Goal: Information Seeking & Learning: Learn about a topic

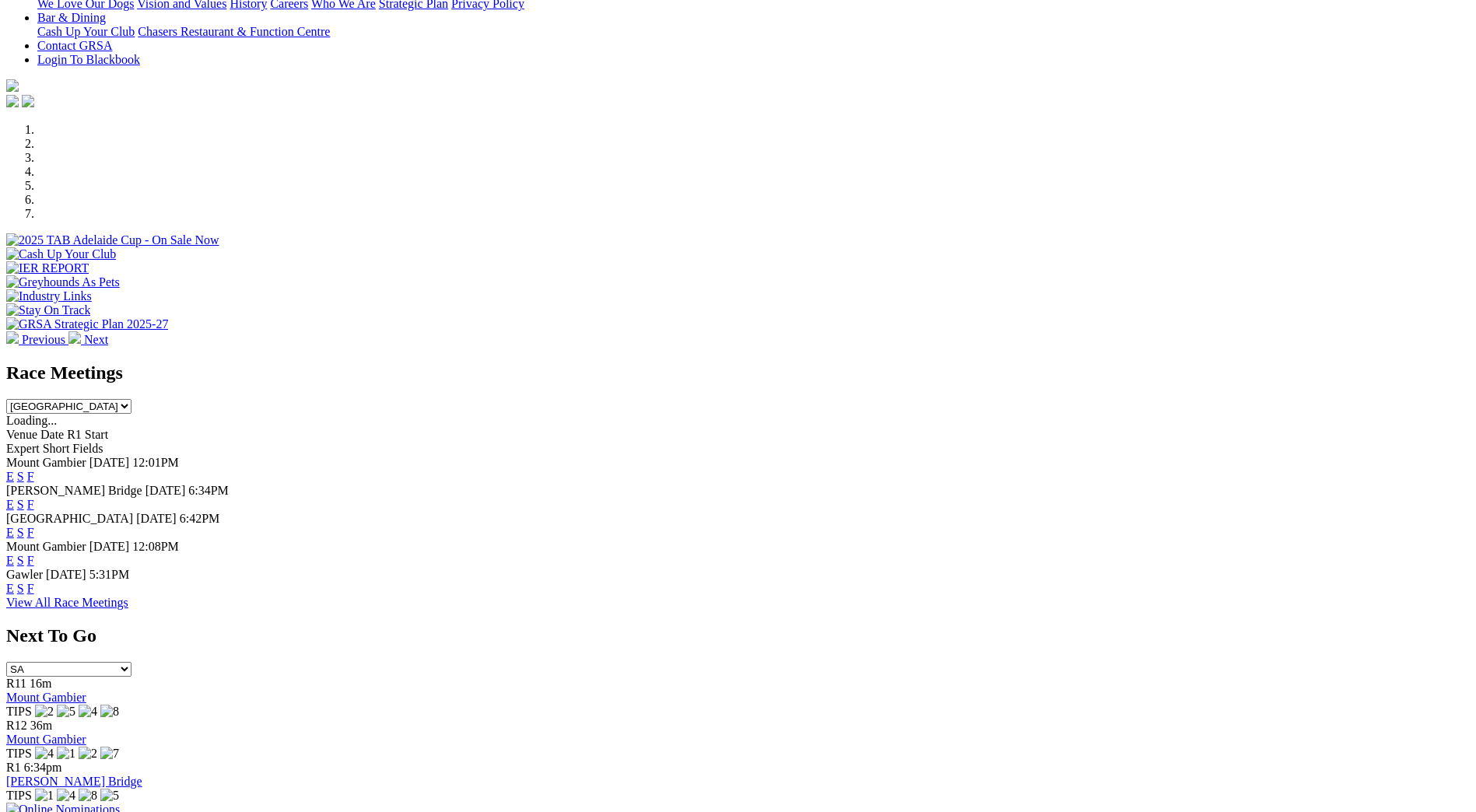
scroll to position [423, 0]
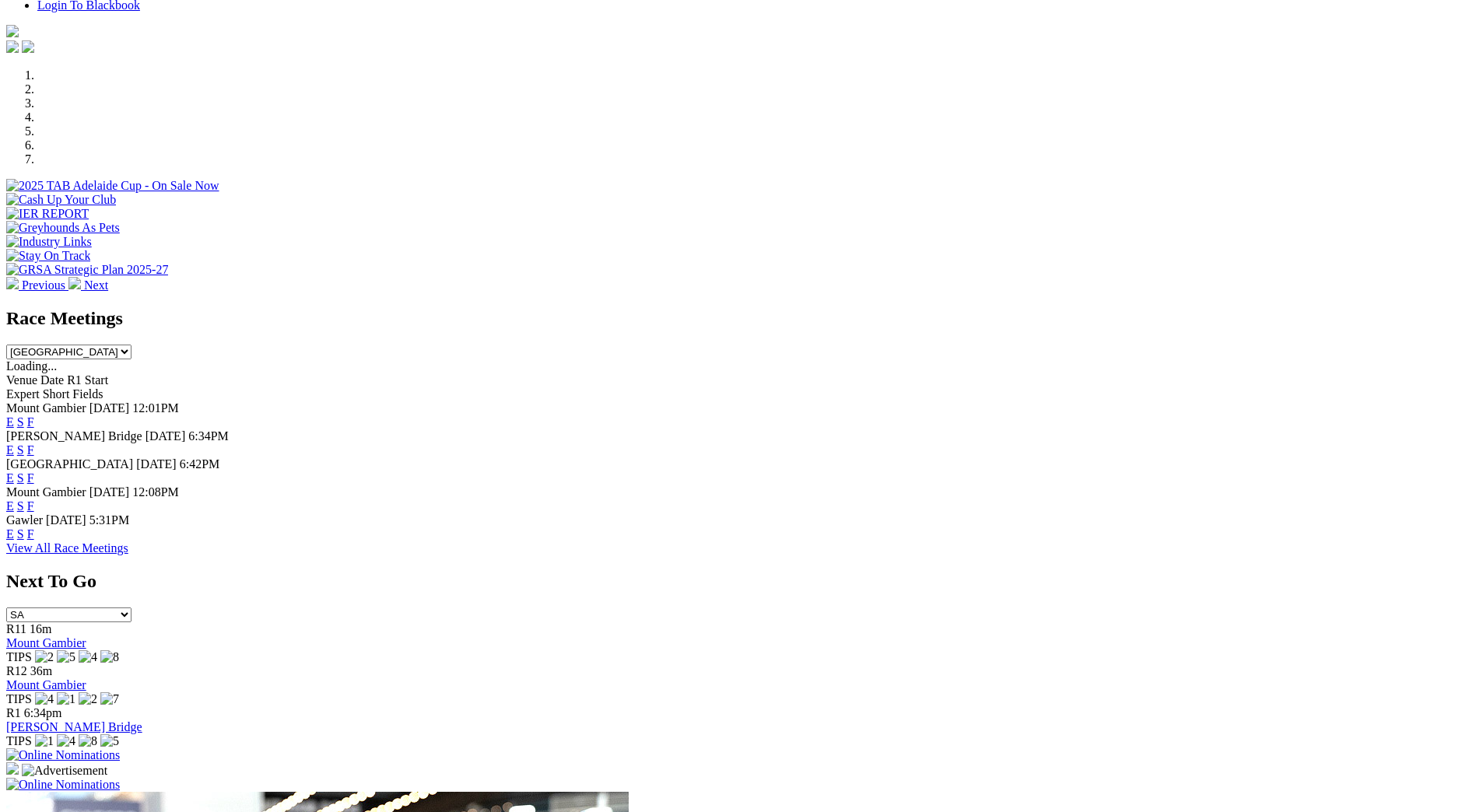
click at [35, 527] on link "F" at bounding box center [30, 534] width 7 height 13
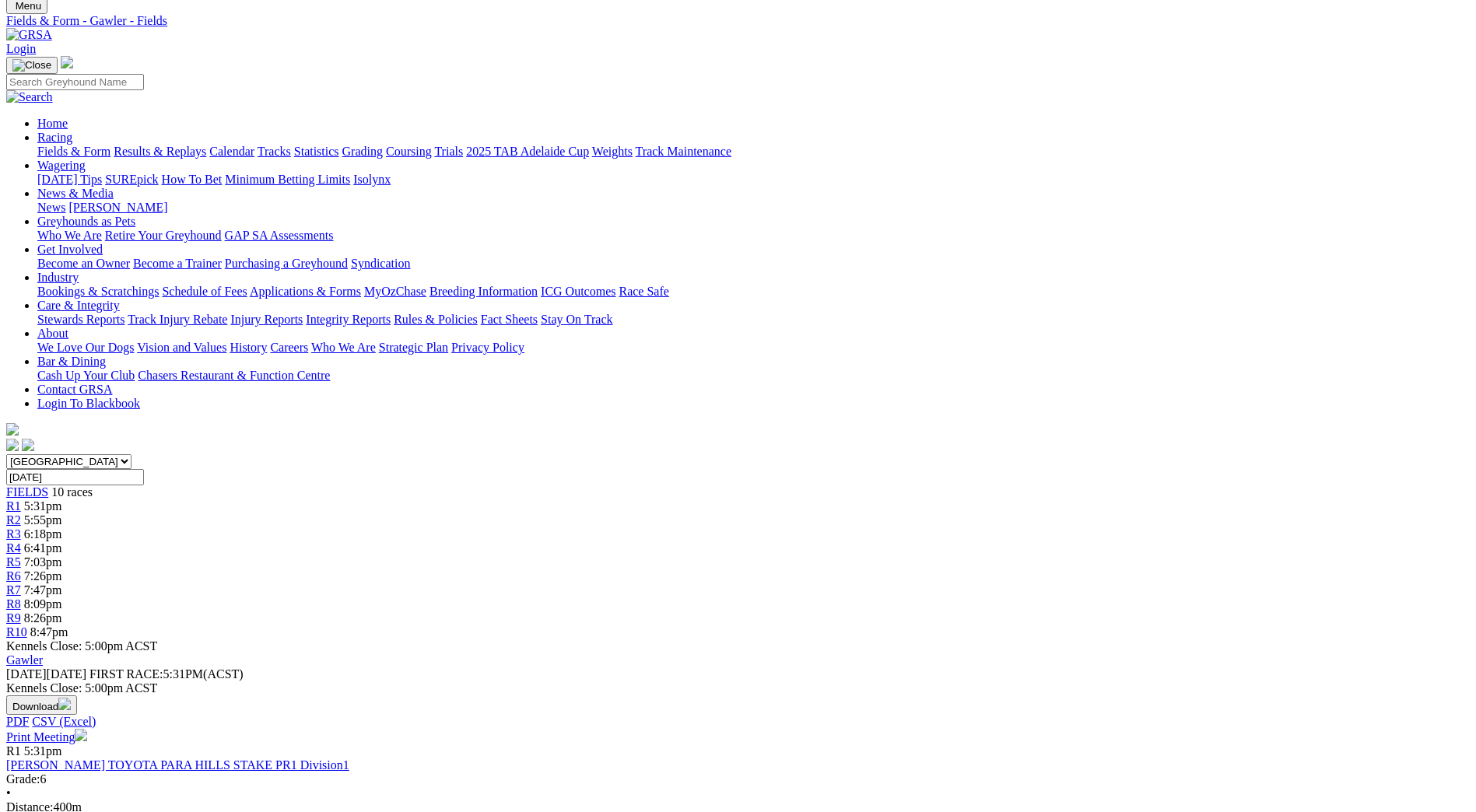
scroll to position [56, 0]
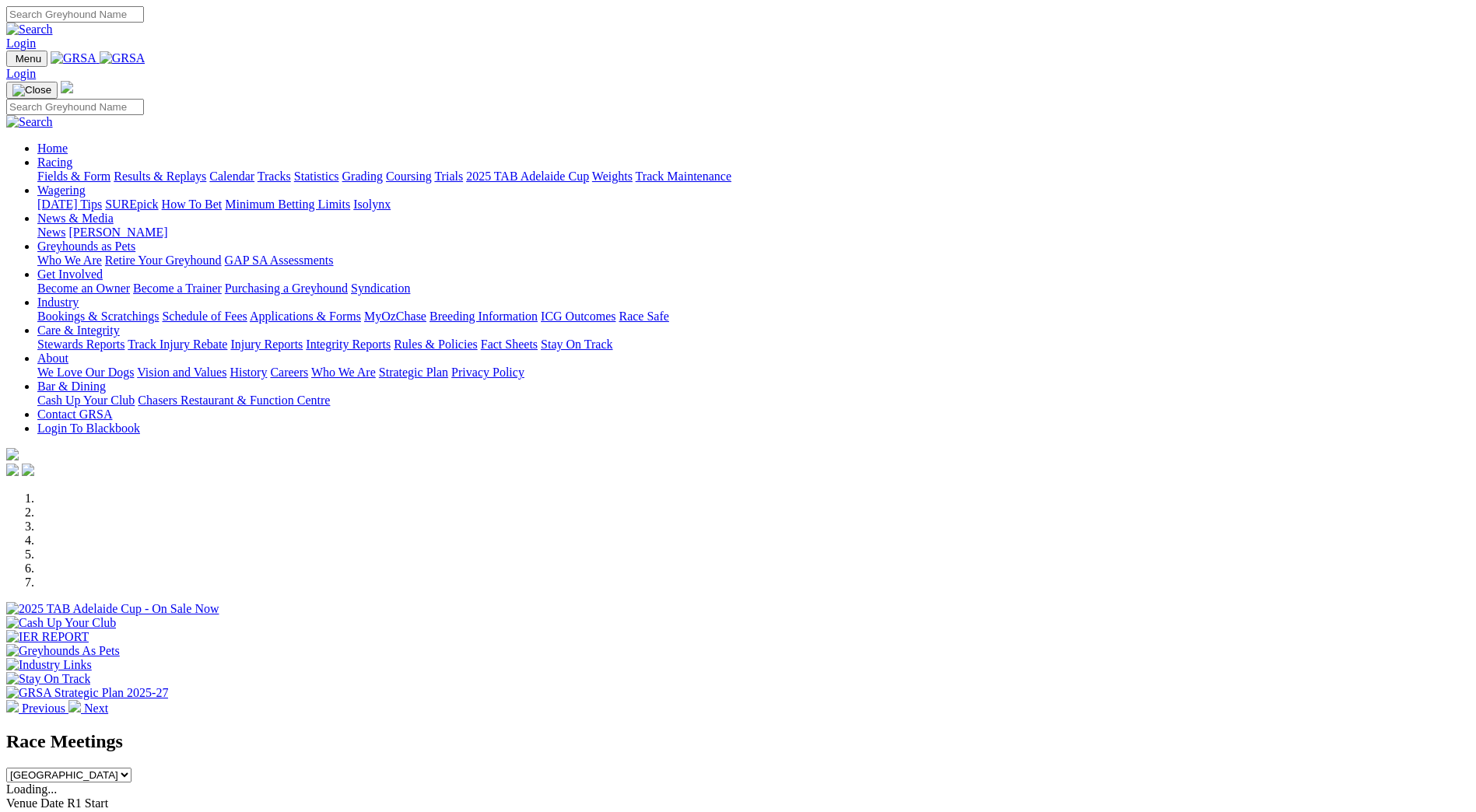
click at [72, 156] on link "Racing" at bounding box center [55, 163] width 35 height 13
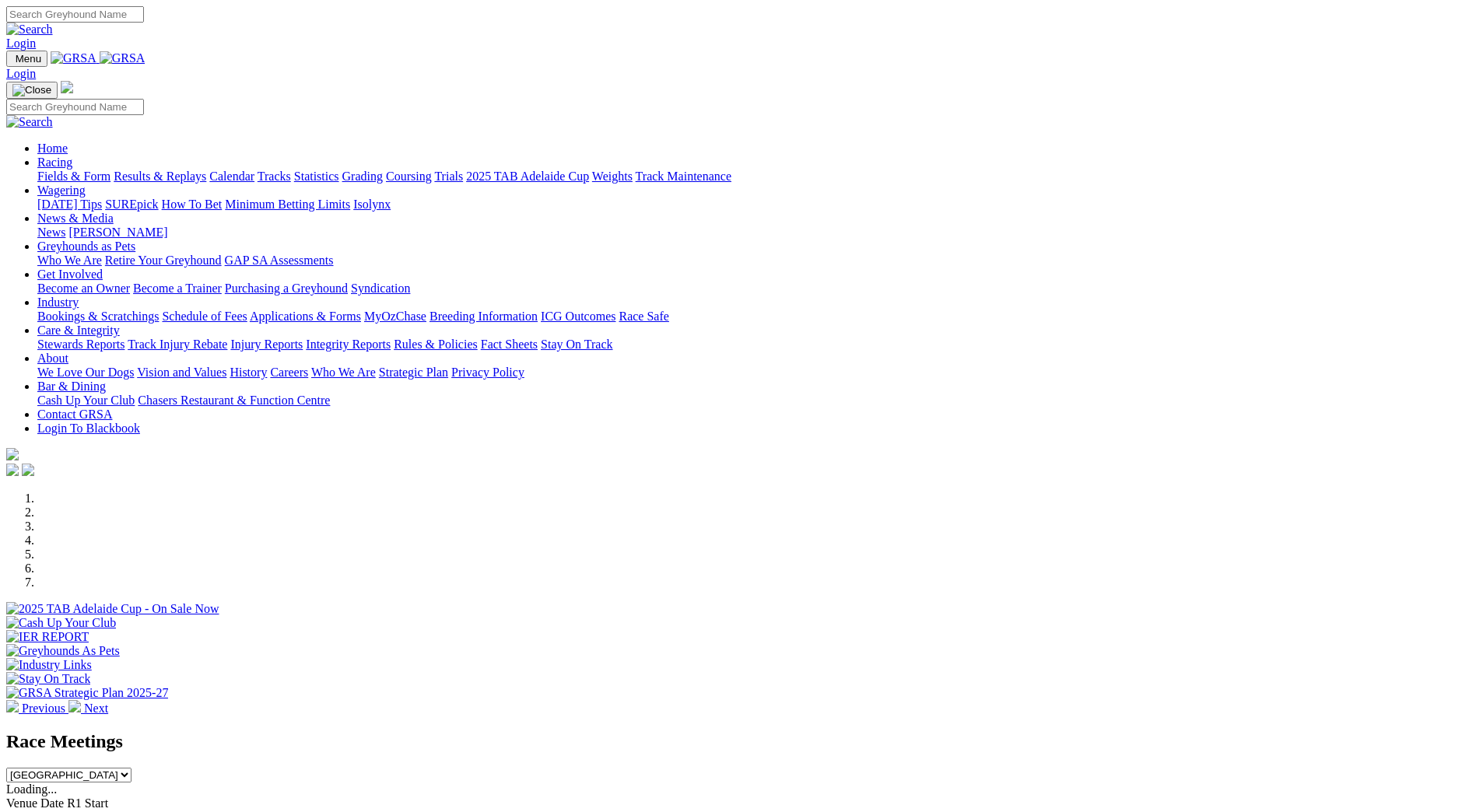
click at [72, 156] on link "Racing" at bounding box center [55, 163] width 35 height 13
click at [254, 169] on link "Calendar" at bounding box center [232, 176] width 45 height 13
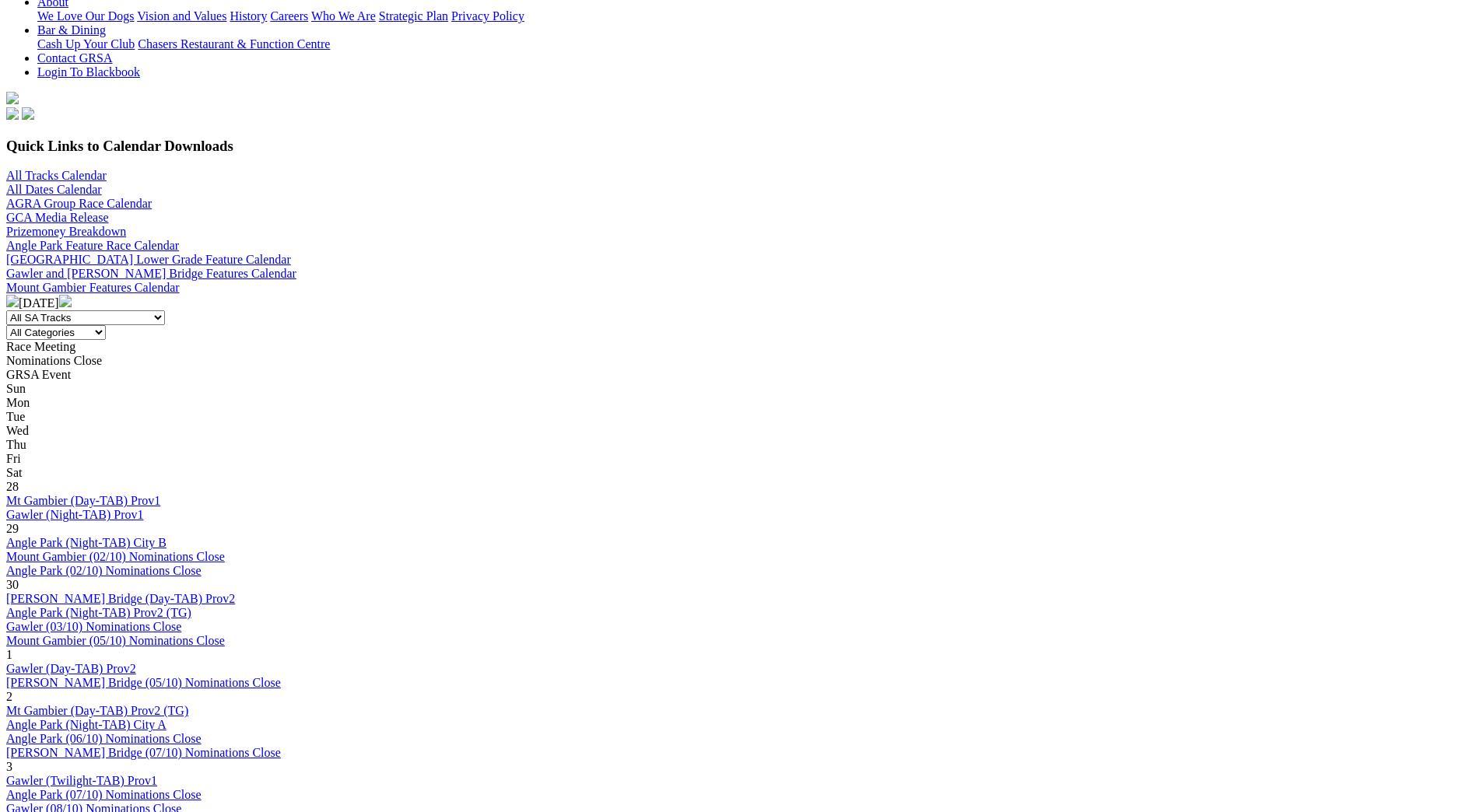
scroll to position [409, 0]
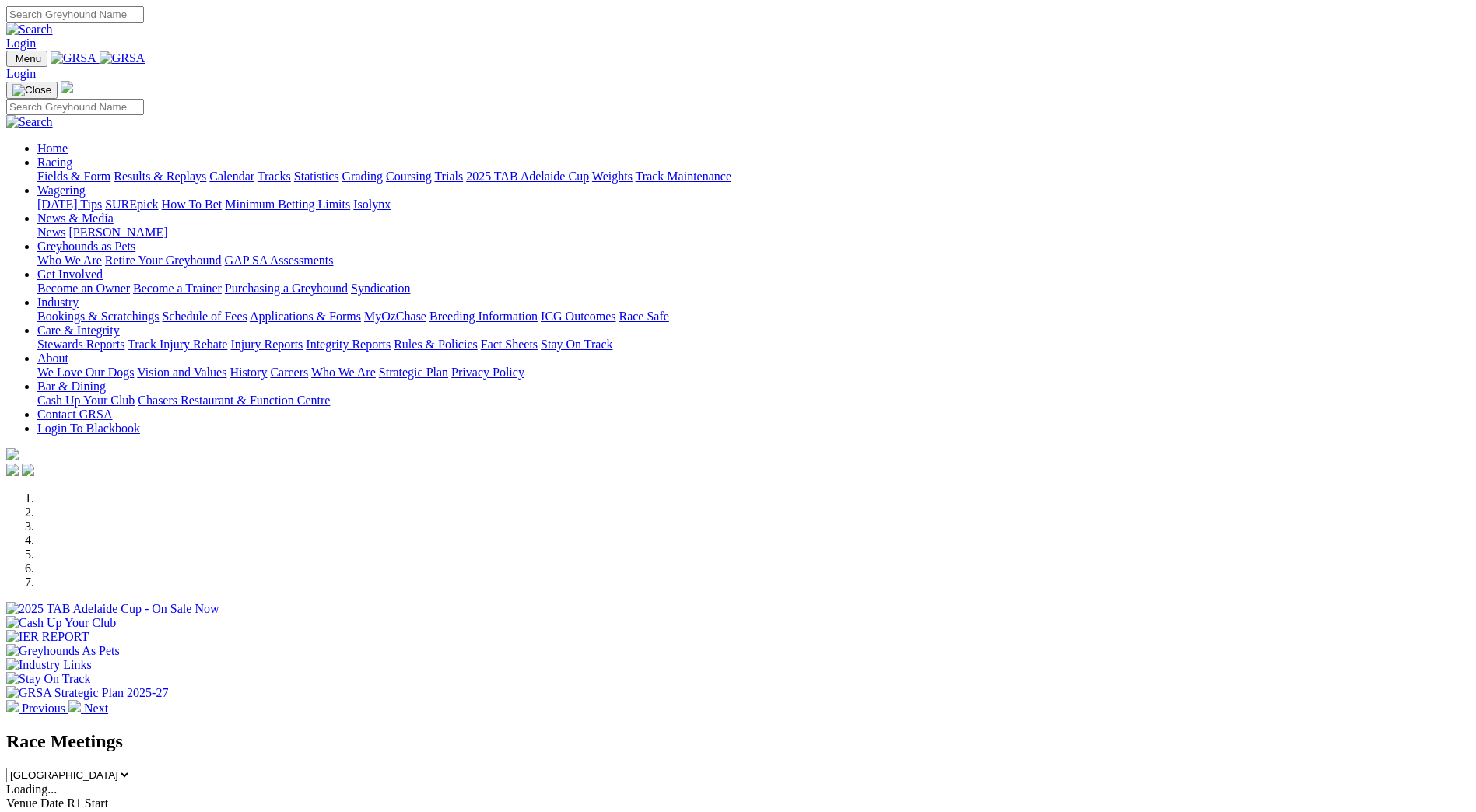
click at [144, 15] on input "Search" at bounding box center [74, 13] width 137 height 16
type input "king cordite"
click at [53, 23] on img at bounding box center [29, 29] width 46 height 14
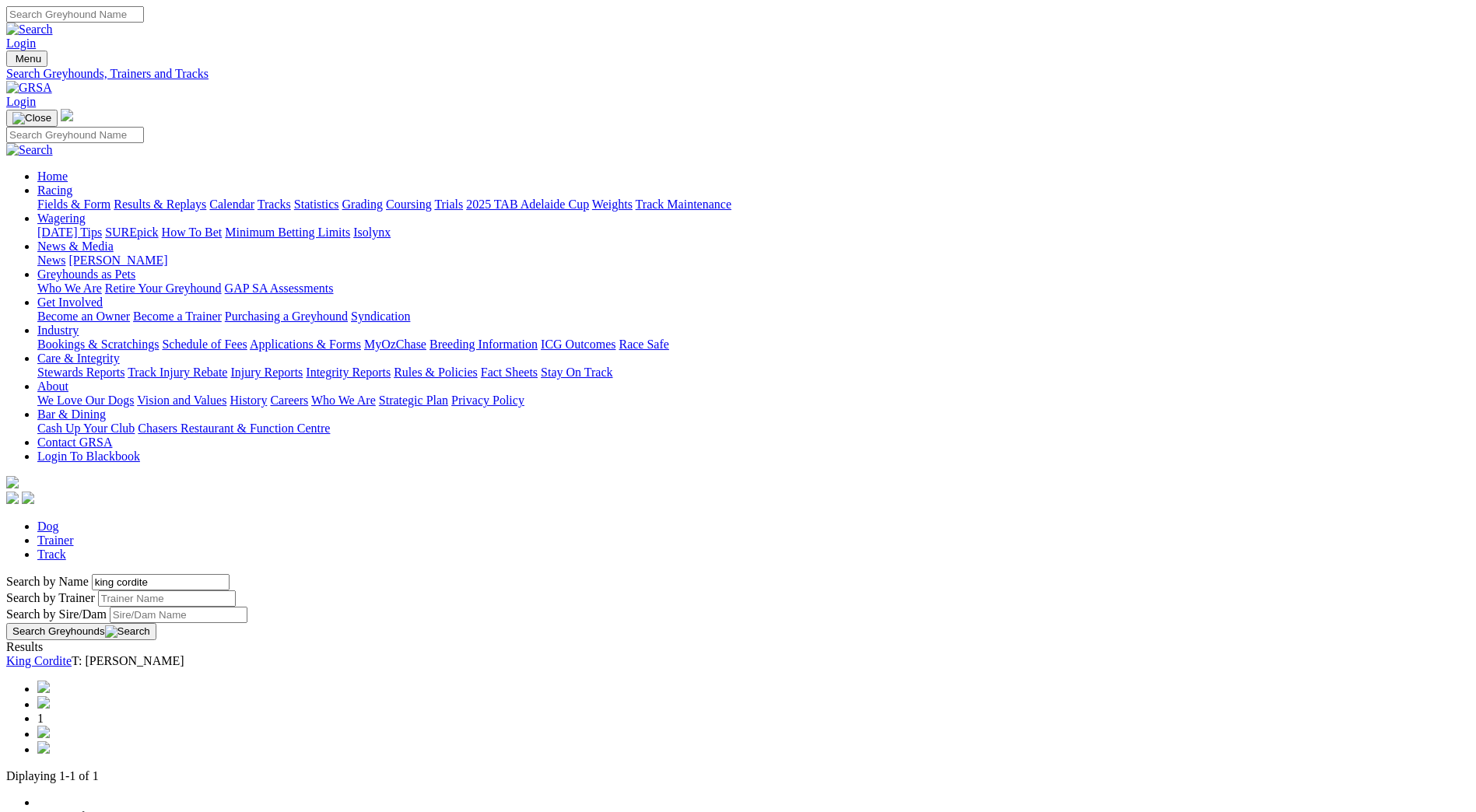
click at [72, 654] on link "King Cordite" at bounding box center [39, 661] width 66 height 13
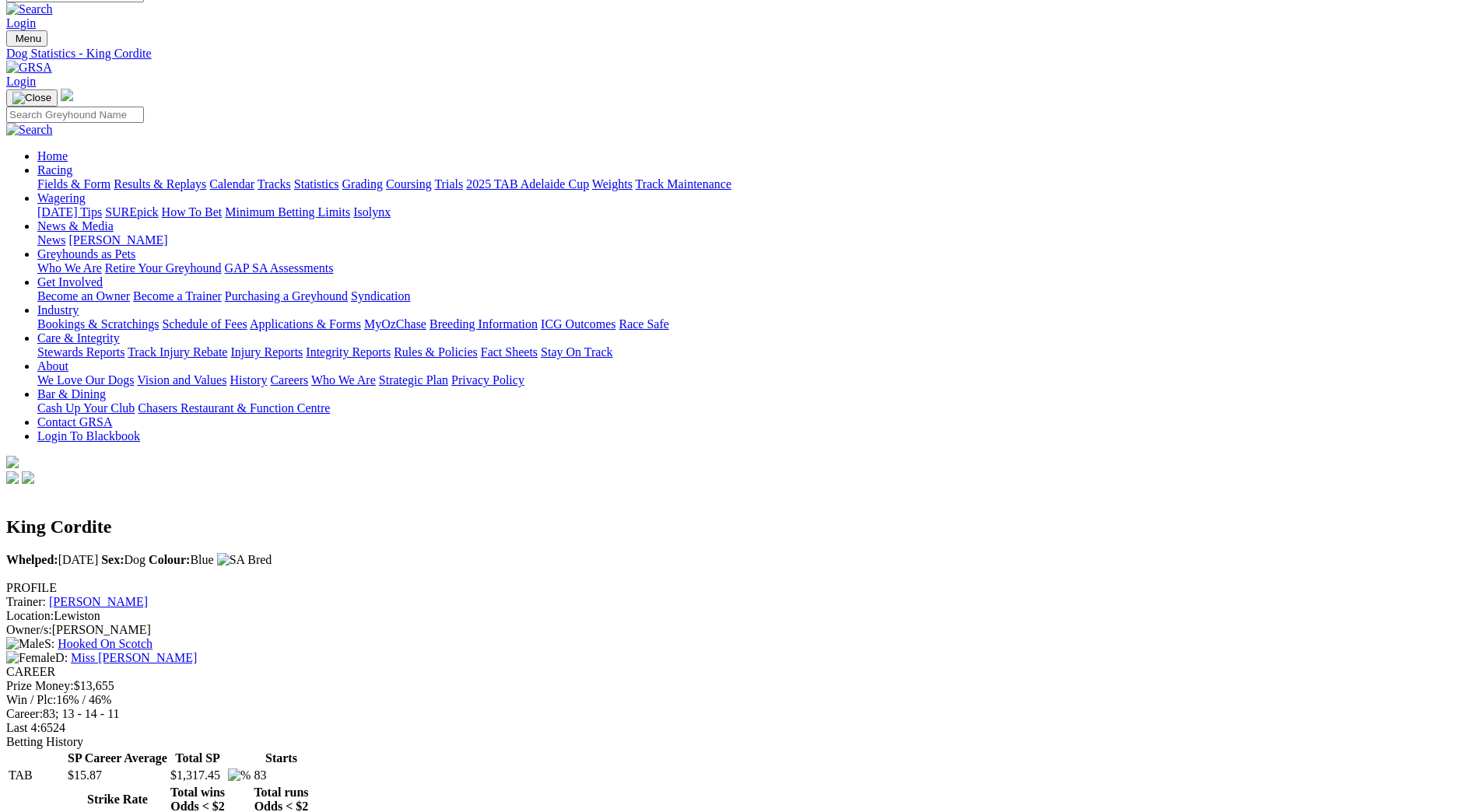
scroll to position [8, 0]
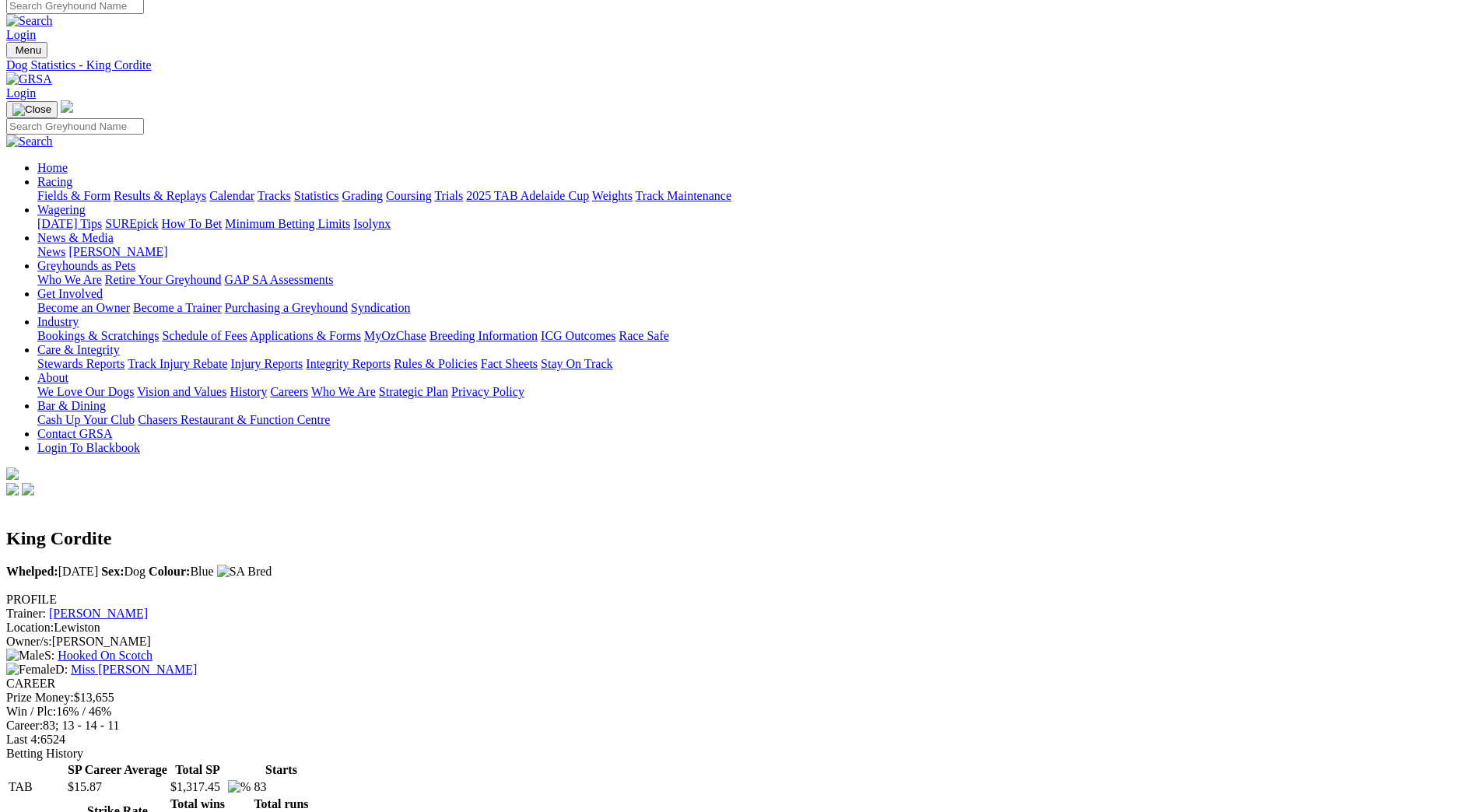
click at [110, 189] on link "Fields & Form" at bounding box center [73, 195] width 73 height 13
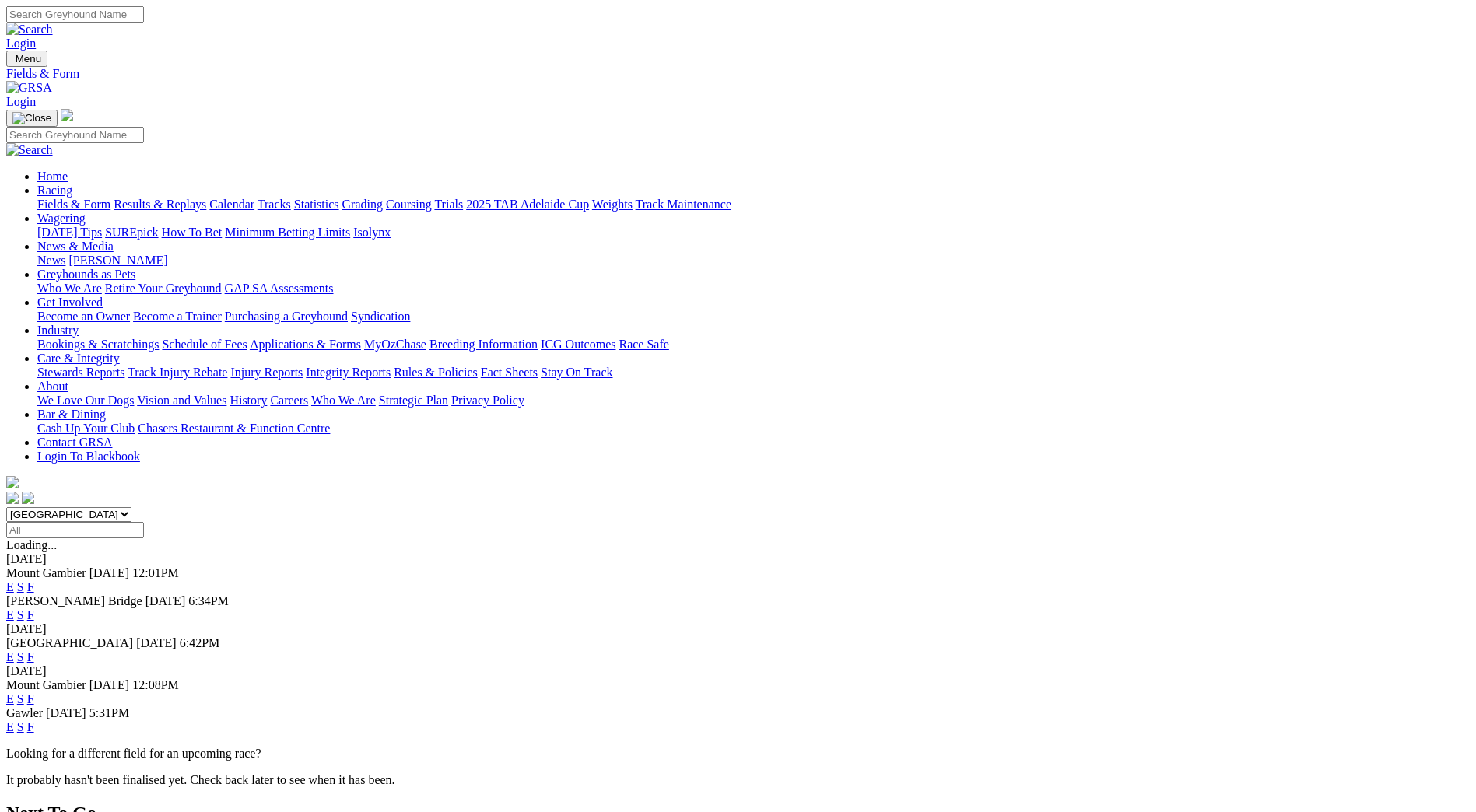
click at [35, 608] on link "F" at bounding box center [30, 615] width 7 height 13
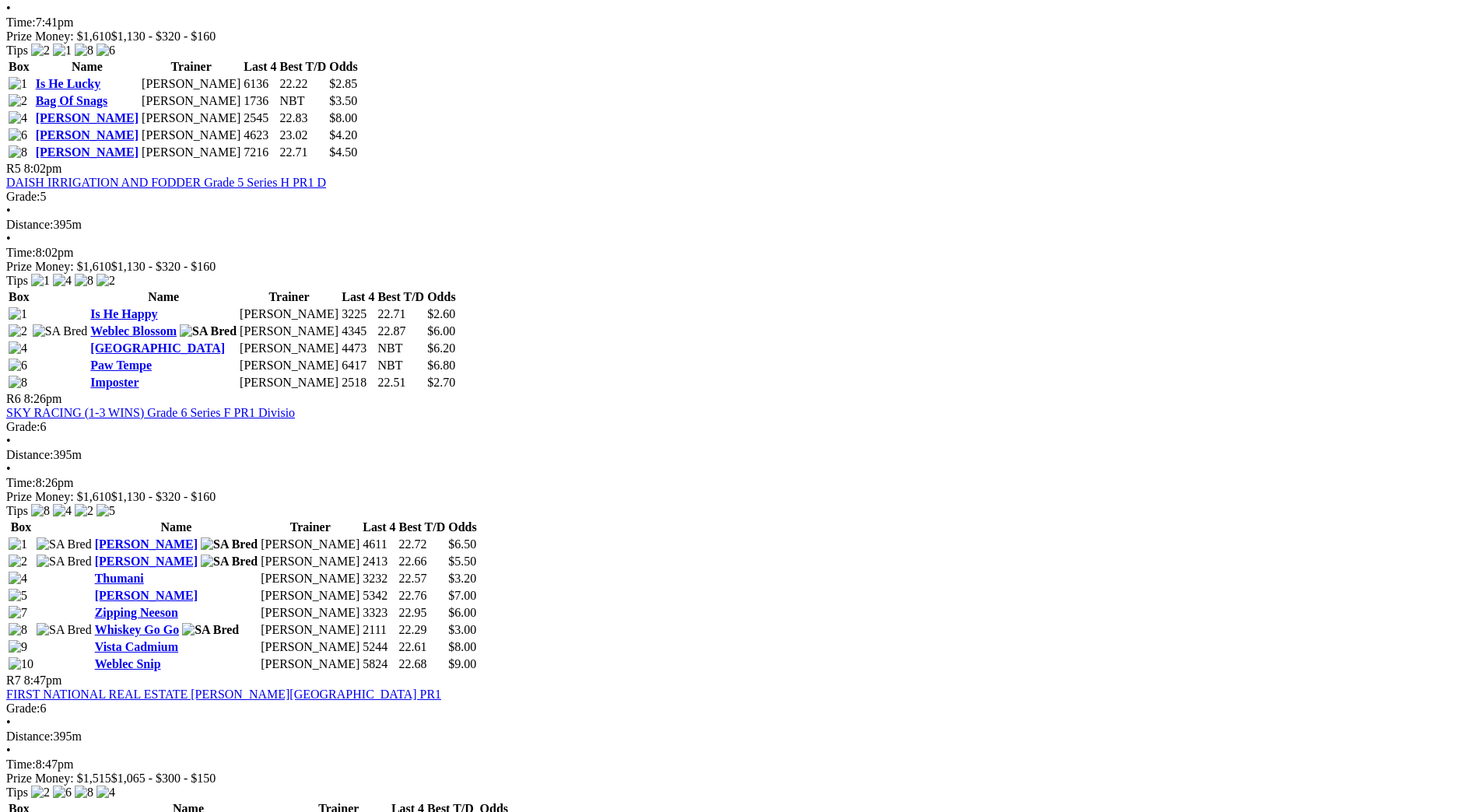
scroll to position [1658, 0]
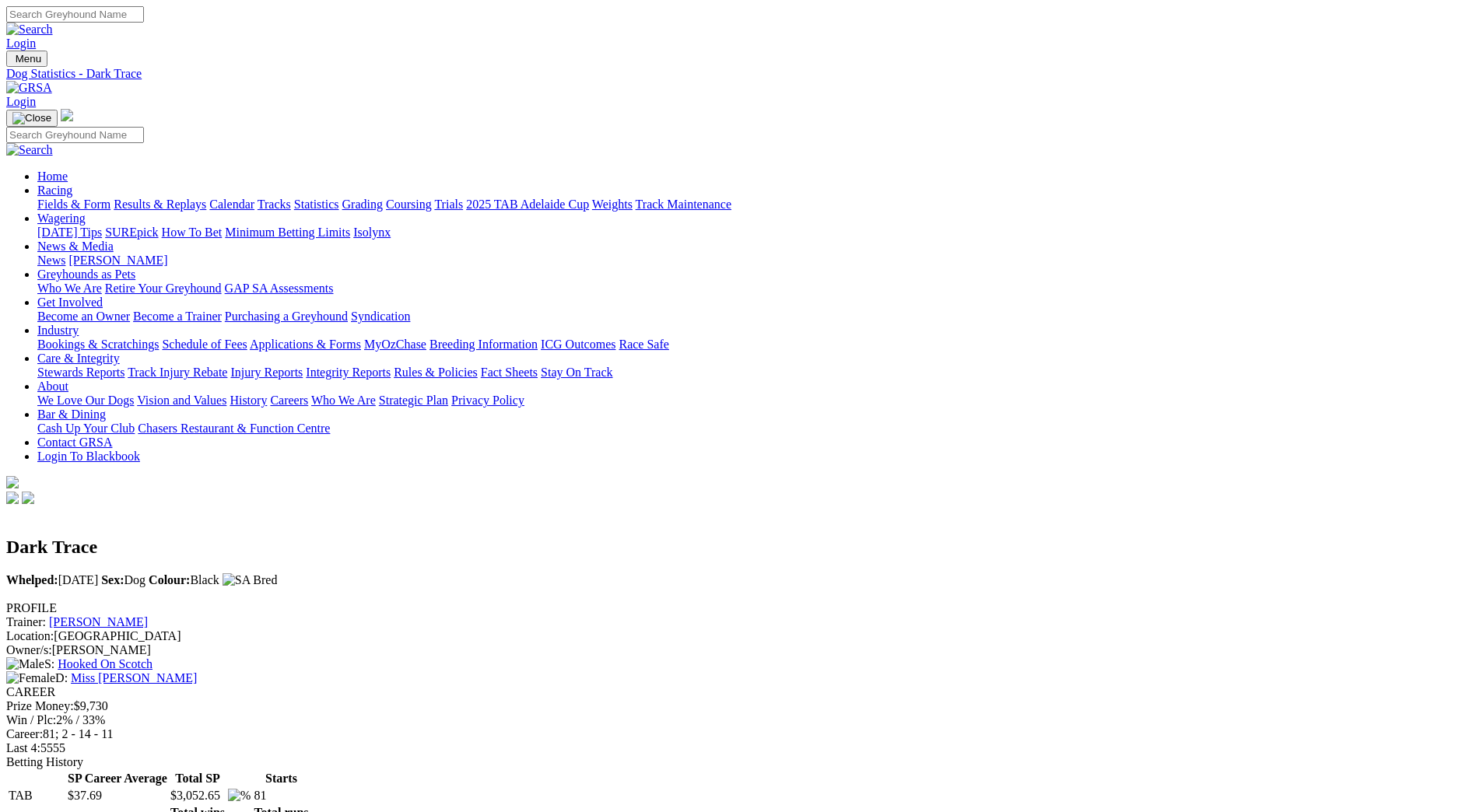
click at [110, 198] on link "Fields & Form" at bounding box center [73, 205] width 73 height 13
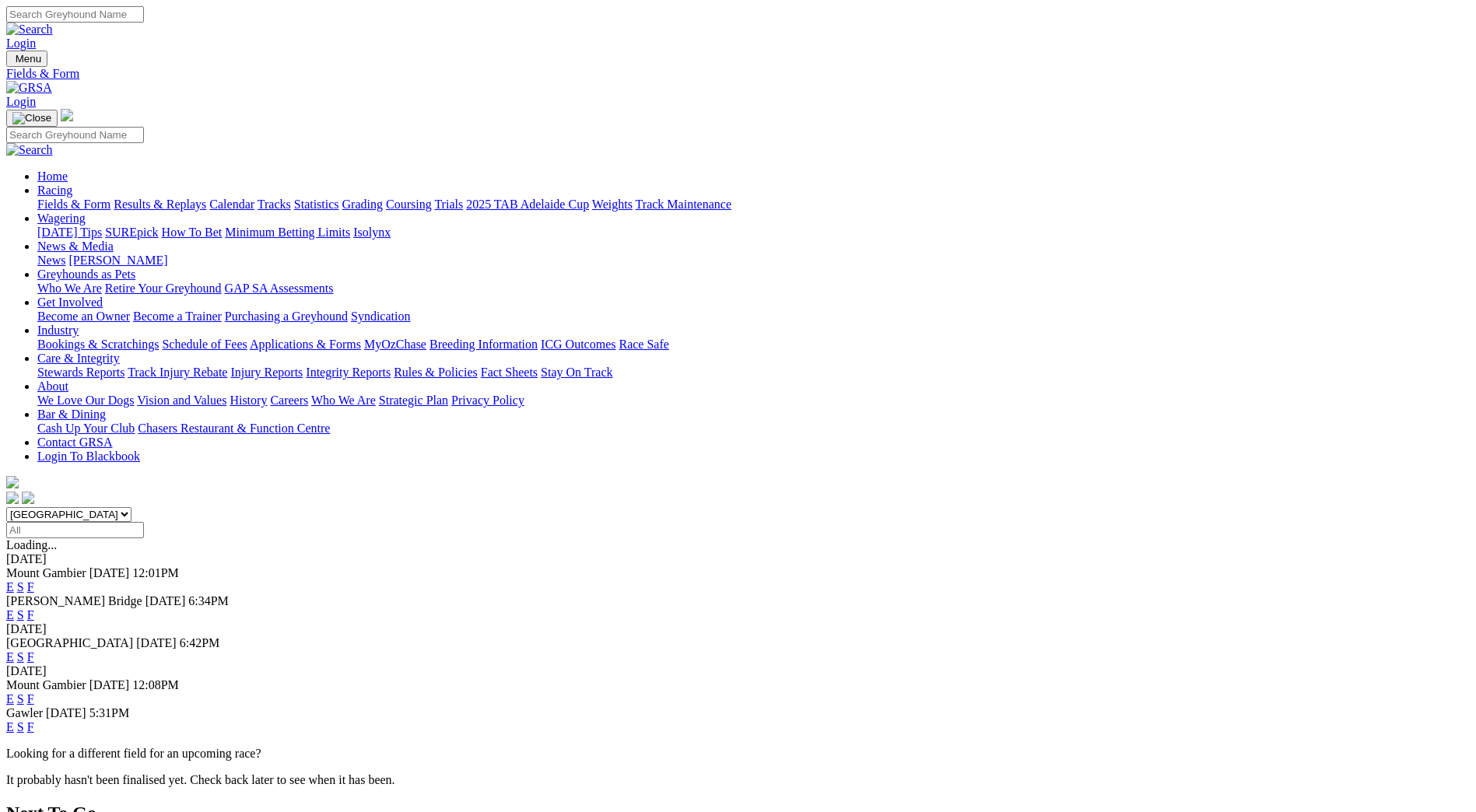
click at [35, 720] on link "F" at bounding box center [30, 727] width 7 height 13
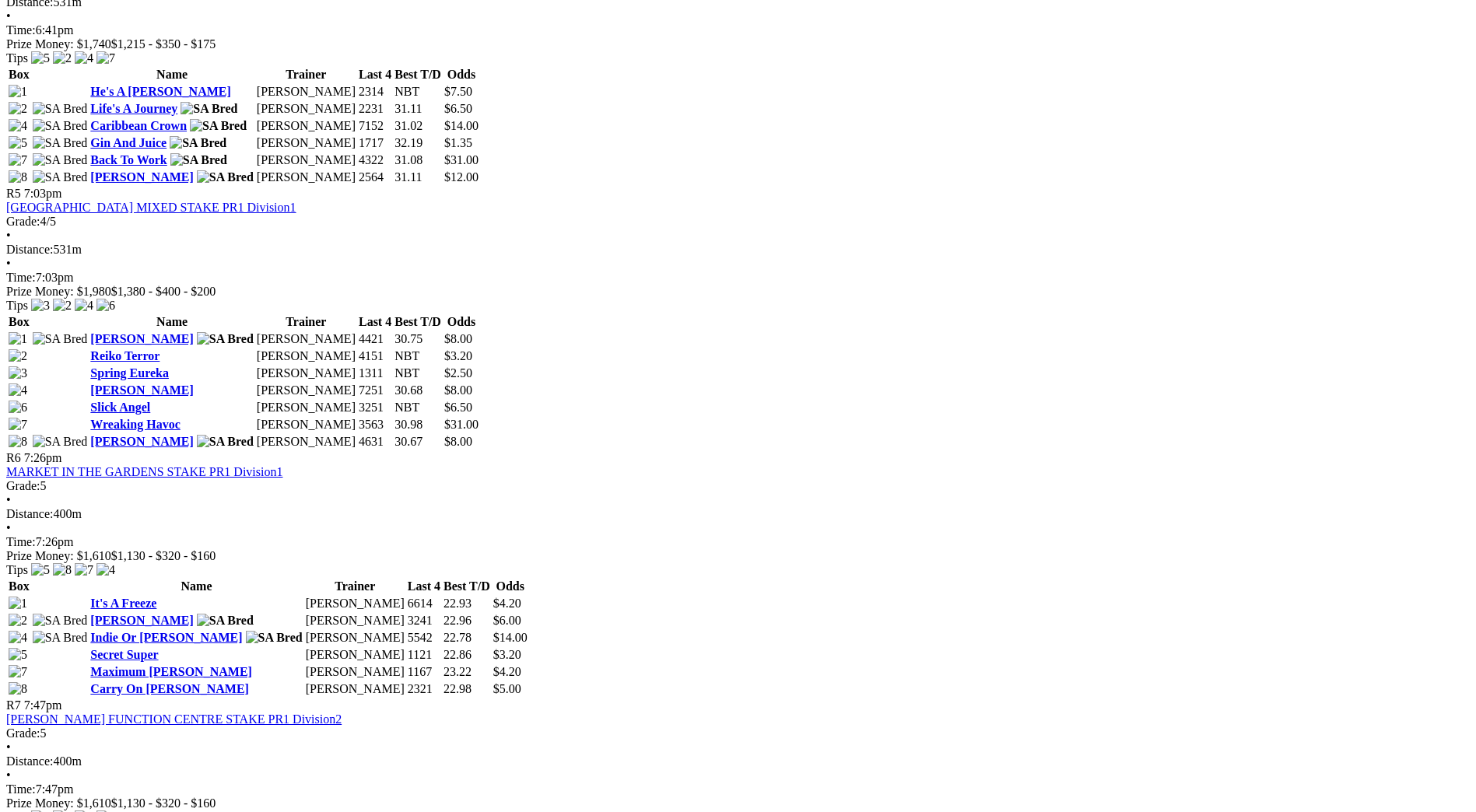
scroll to position [1591, 0]
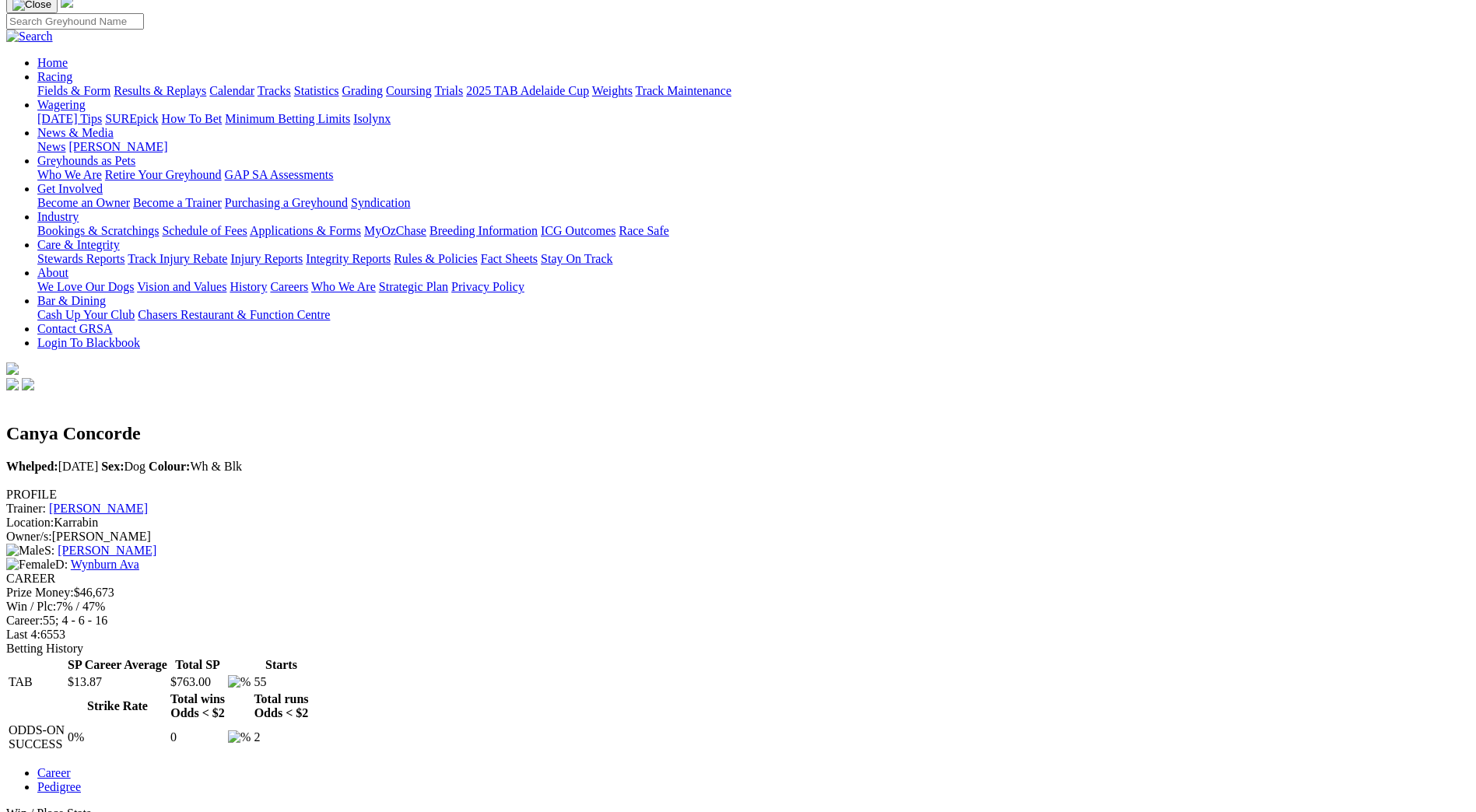
scroll to position [77, 0]
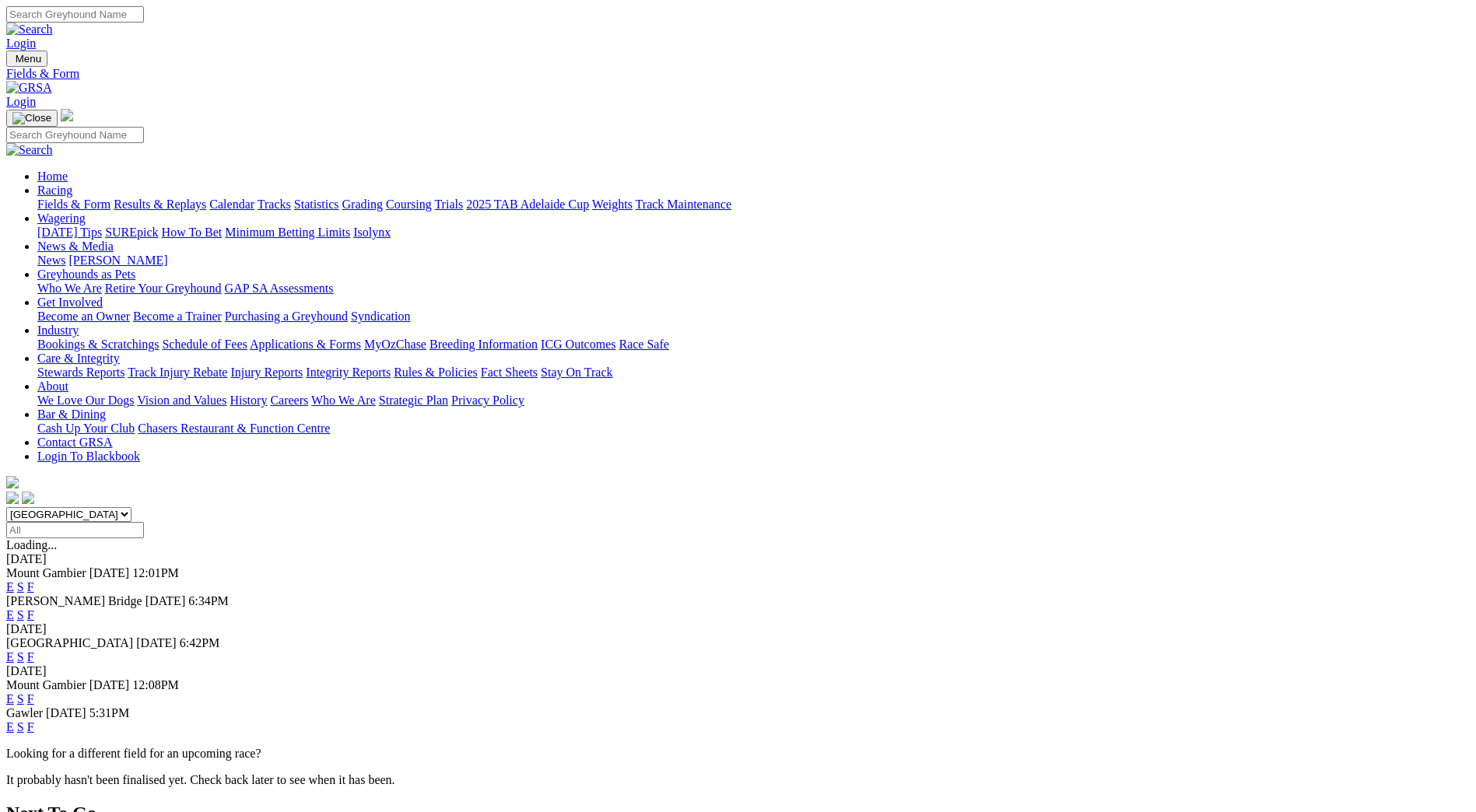
click at [35, 608] on link "F" at bounding box center [30, 615] width 7 height 13
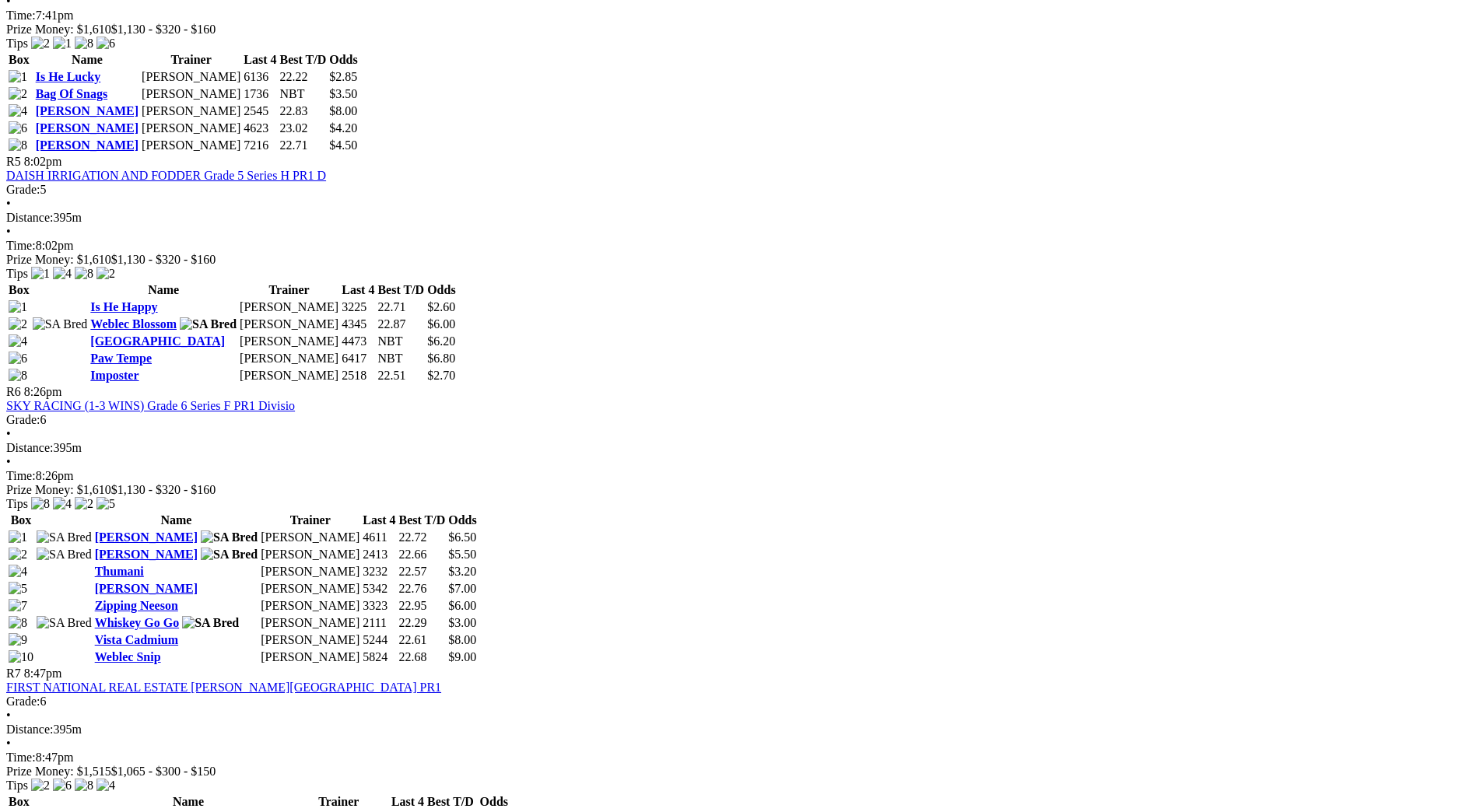
scroll to position [1680, 0]
